Goal: Task Accomplishment & Management: Use online tool/utility

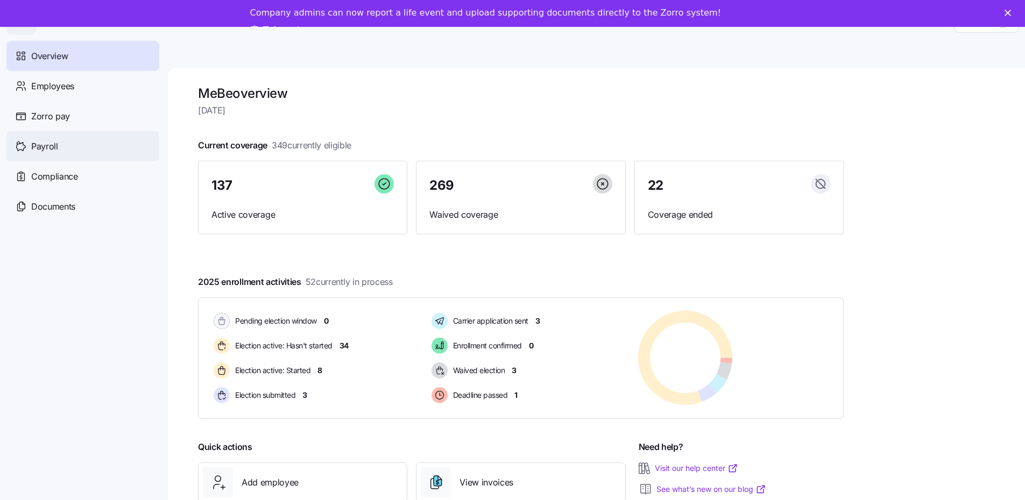
click at [92, 135] on div "Payroll" at bounding box center [82, 146] width 153 height 30
click at [92, 144] on div "Payroll" at bounding box center [82, 146] width 153 height 30
click at [53, 150] on span "Payroll" at bounding box center [44, 146] width 27 height 13
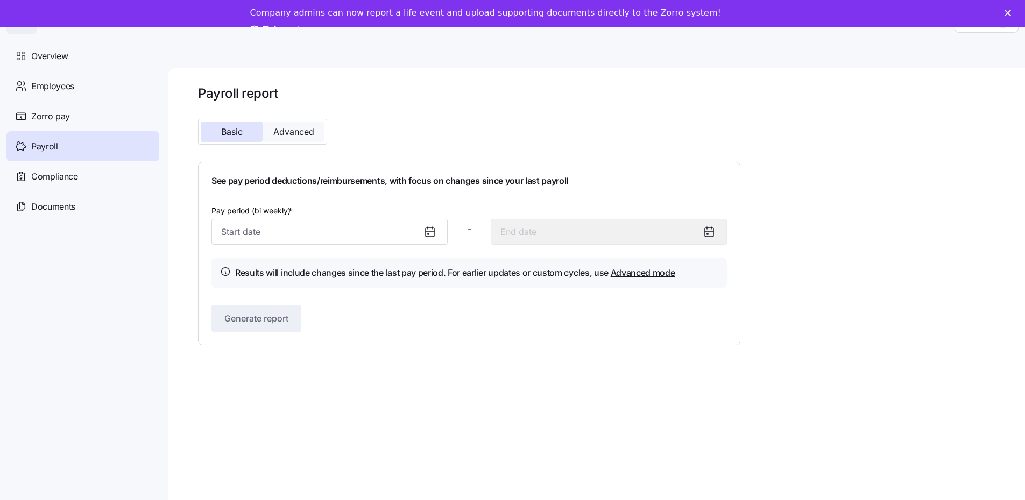
click at [312, 136] on span "Advanced" at bounding box center [293, 131] width 41 height 9
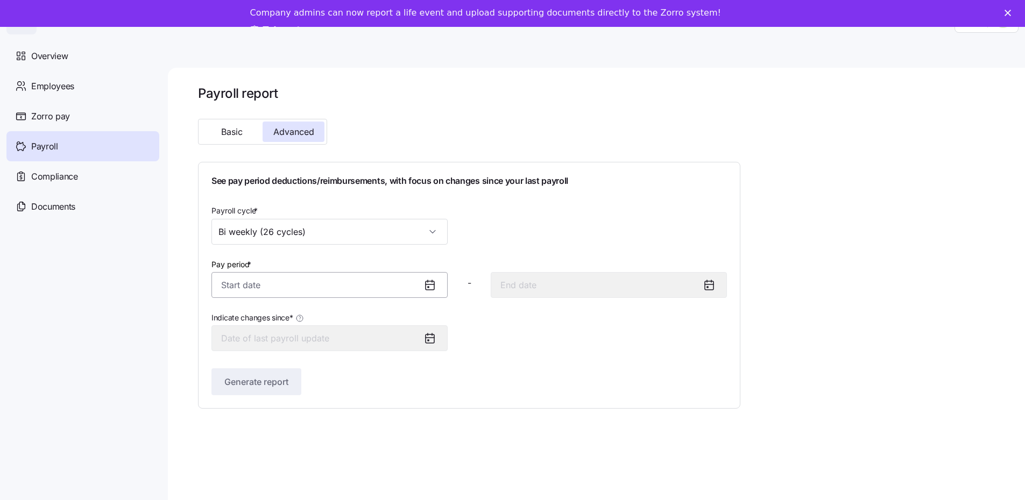
click at [355, 284] on input "Pay period *" at bounding box center [329, 285] width 236 height 26
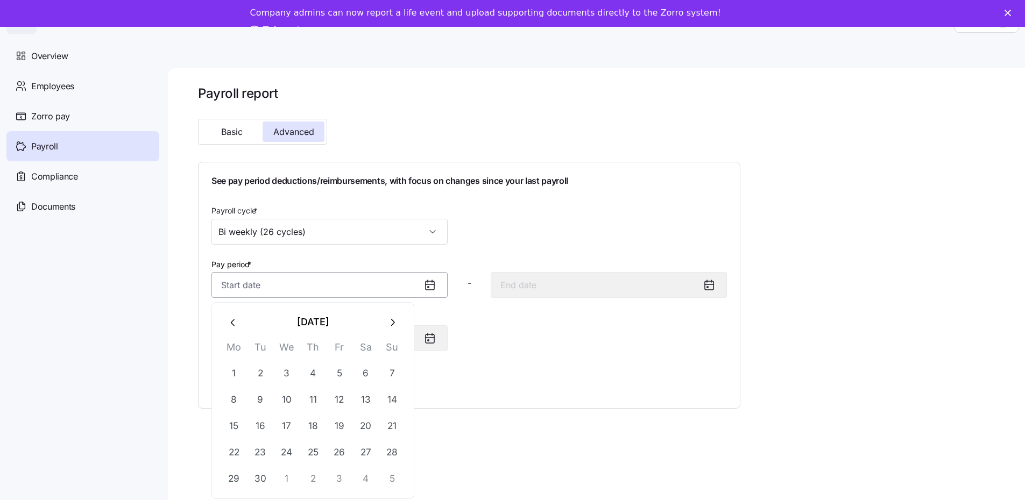
scroll to position [35, 0]
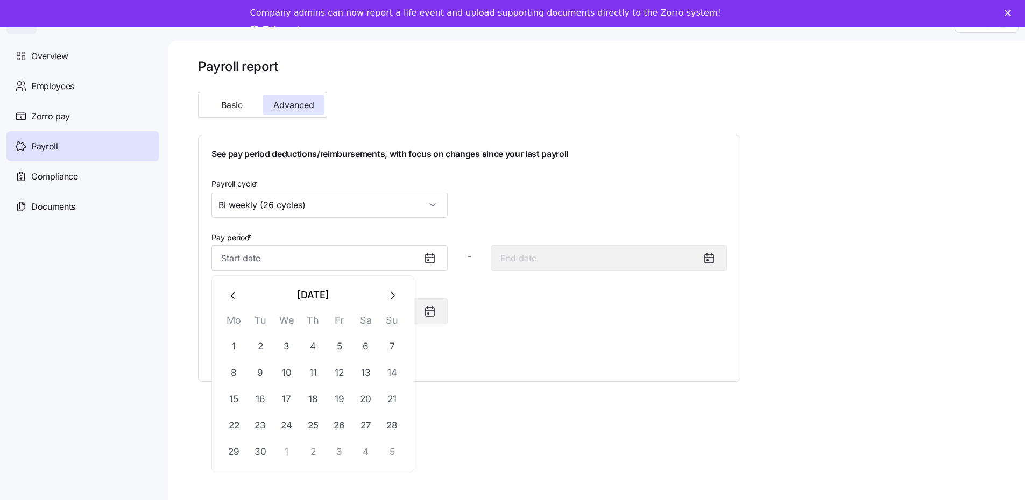
click at [236, 292] on icon "button" at bounding box center [234, 296] width 12 height 12
click at [255, 427] on button "19" at bounding box center [260, 426] width 26 height 26
type input "[DATE]"
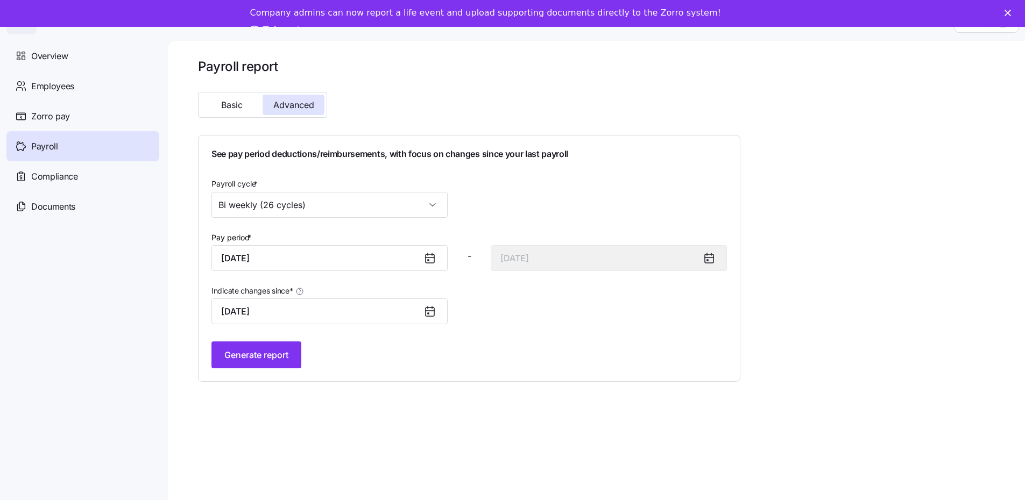
click at [431, 254] on icon at bounding box center [429, 258] width 13 height 13
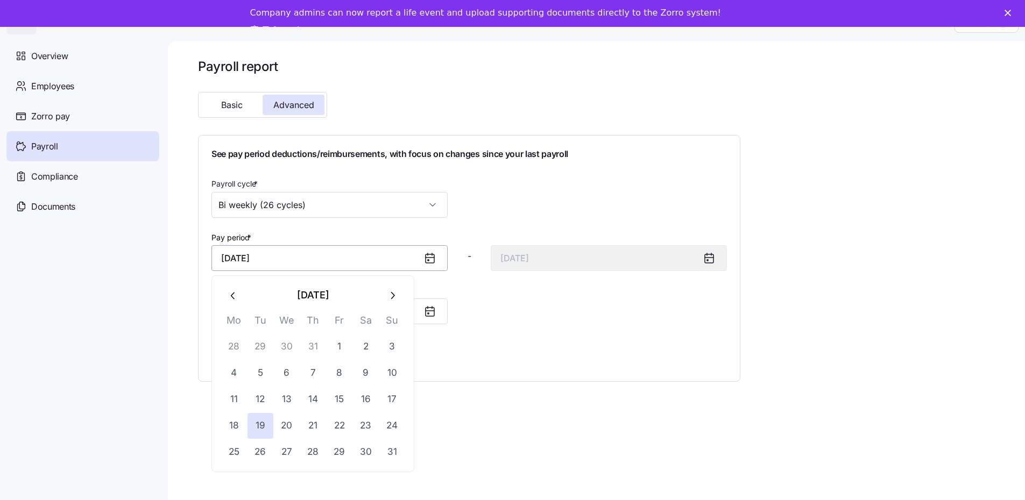
click at [302, 256] on input "[DATE]" at bounding box center [329, 258] width 236 height 26
click at [265, 442] on button "26" at bounding box center [260, 452] width 26 height 26
type input "[DATE]"
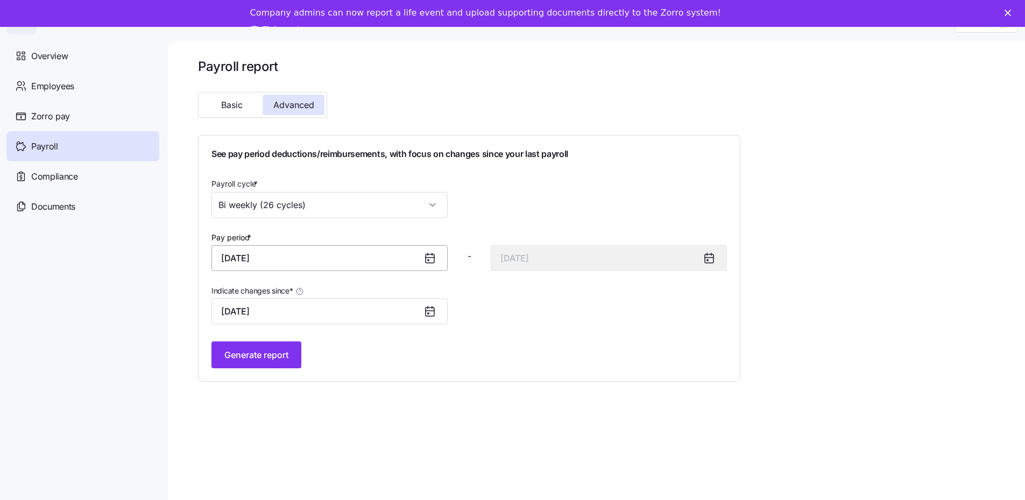
click at [312, 247] on input "[DATE]" at bounding box center [329, 258] width 236 height 26
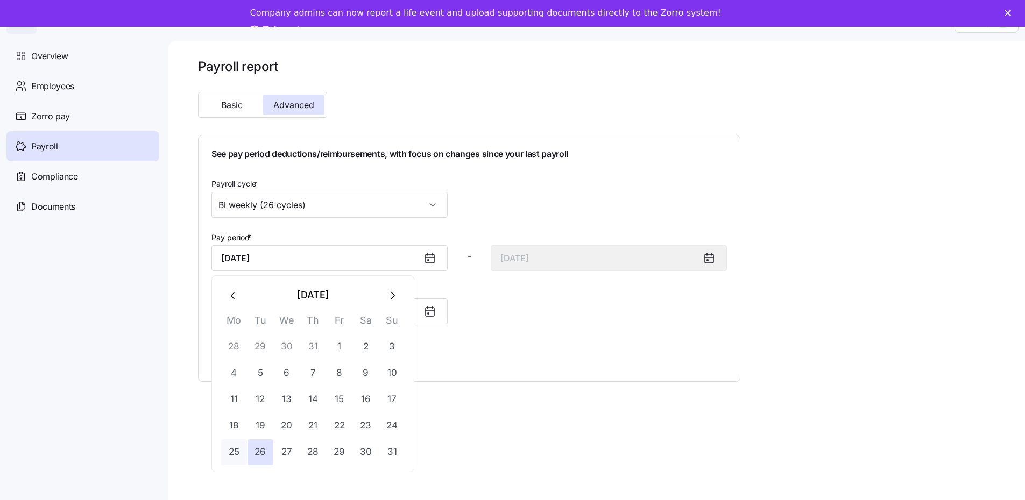
click at [239, 444] on button "25" at bounding box center [234, 452] width 26 height 26
type input "[DATE]"
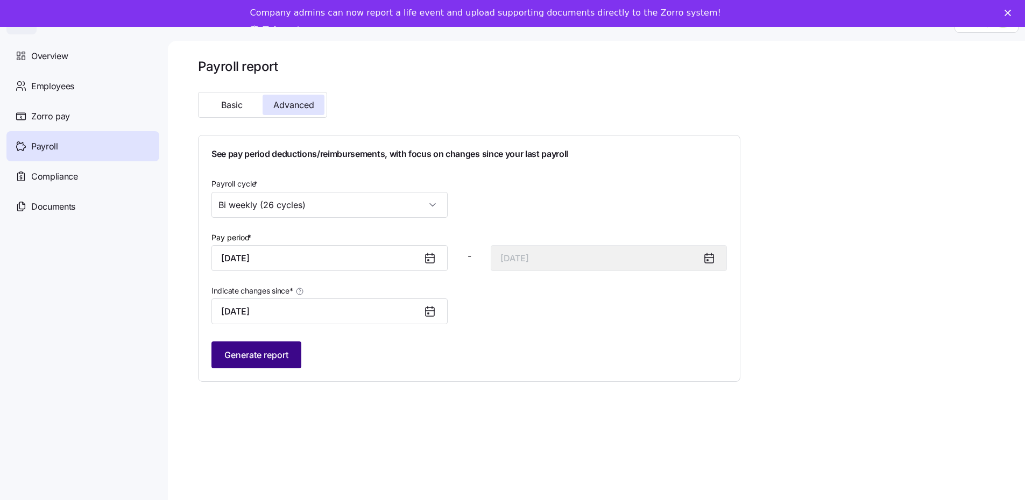
click at [248, 353] on span "Generate report" at bounding box center [256, 355] width 64 height 13
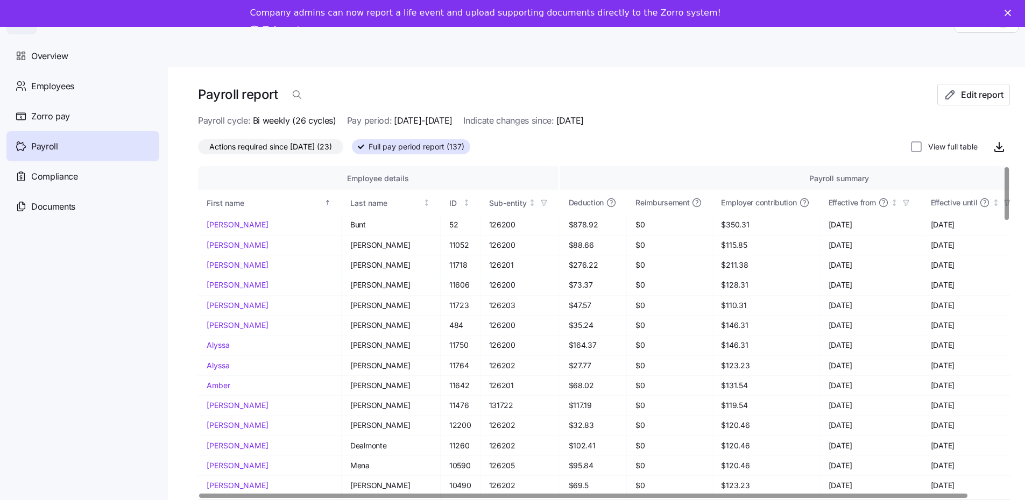
scroll to position [0, 0]
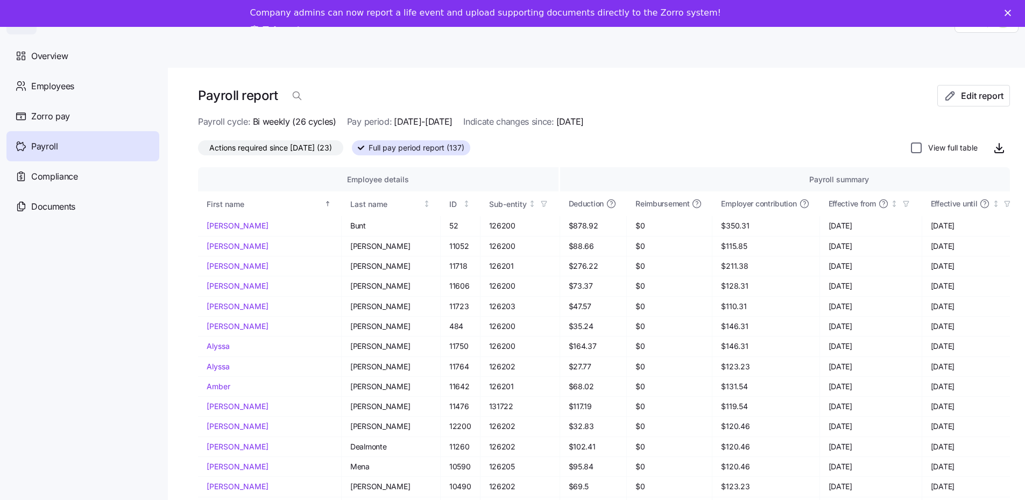
click at [918, 146] on input "View full table" at bounding box center [916, 148] width 11 height 11
checkbox input "true"
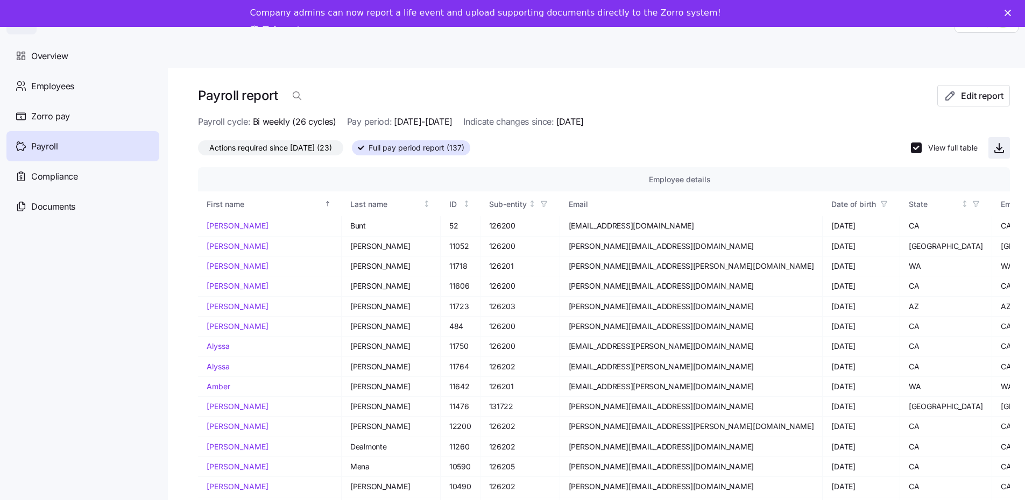
click at [1002, 151] on icon "button" at bounding box center [998, 147] width 13 height 13
